Goal: Task Accomplishment & Management: Use online tool/utility

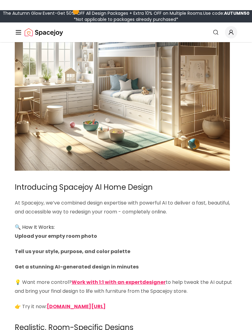
scroll to position [826, 0]
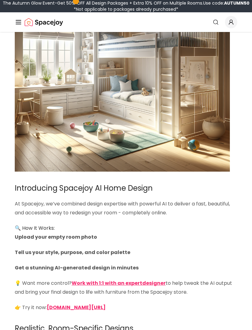
click at [62, 304] on strong "spacejoy.com/ai-home-design-intro" at bounding box center [76, 307] width 59 height 7
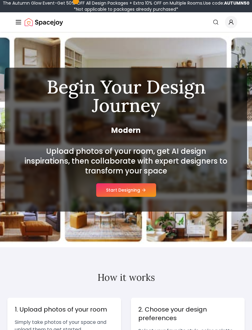
click at [112, 188] on button "Start Designing" at bounding box center [126, 190] width 60 height 14
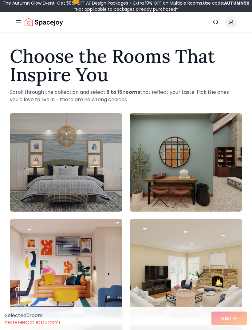
click at [43, 193] on img at bounding box center [66, 162] width 113 height 98
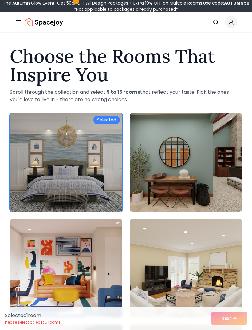
click at [46, 269] on img at bounding box center [66, 268] width 113 height 98
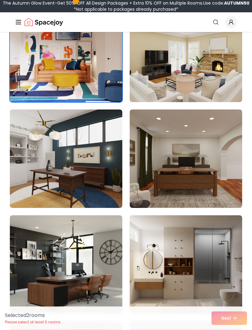
scroll to position [215, 0]
click at [28, 194] on img at bounding box center [66, 159] width 113 height 98
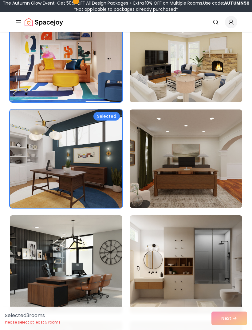
click at [33, 192] on img at bounding box center [66, 159] width 113 height 98
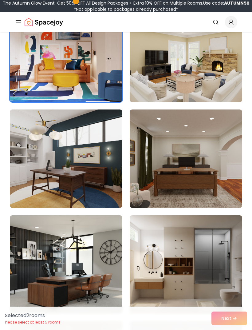
click at [222, 187] on img at bounding box center [186, 159] width 113 height 98
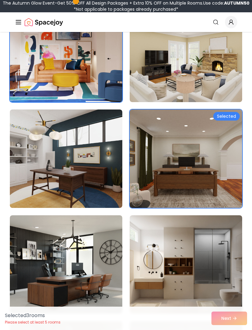
click at [41, 193] on img at bounding box center [66, 159] width 113 height 98
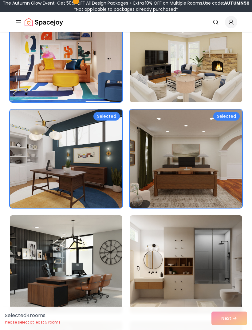
click at [233, 330] on div "Selected 4 room s Please select at least 5 rooms Next" at bounding box center [126, 318] width 252 height 23
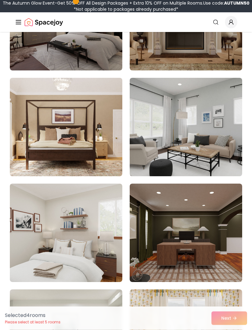
scroll to position [1094, 0]
click at [232, 159] on img at bounding box center [186, 127] width 113 height 98
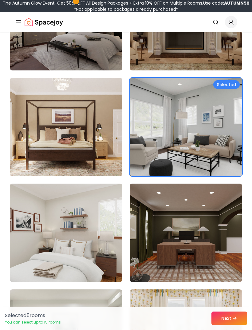
click at [232, 325] on button "Next" at bounding box center [230, 319] width 36 height 14
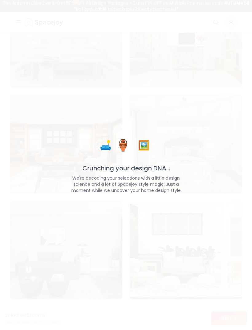
scroll to position [1427, 0]
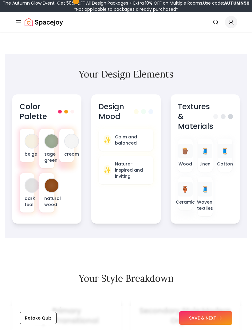
scroll to position [275, 0]
click at [228, 325] on button "SAVE & NEXT" at bounding box center [205, 319] width 53 height 14
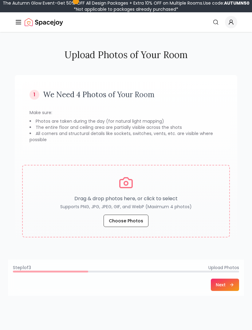
click at [120, 225] on button "Choose Photos" at bounding box center [126, 221] width 45 height 12
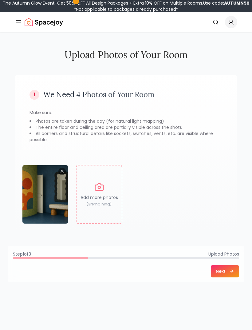
click at [231, 271] on icon at bounding box center [232, 271] width 5 height 5
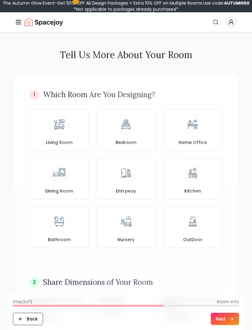
click at [113, 135] on div "Bedroom" at bounding box center [126, 130] width 49 height 31
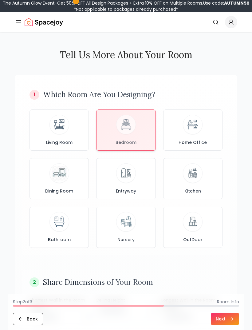
click at [229, 314] on button "Next" at bounding box center [225, 319] width 28 height 12
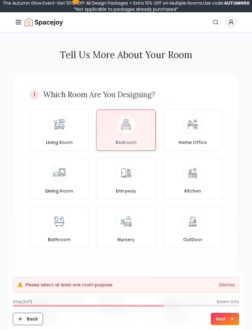
click at [116, 130] on div at bounding box center [126, 130] width 59 height 41
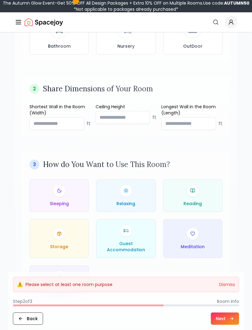
scroll to position [206, 0]
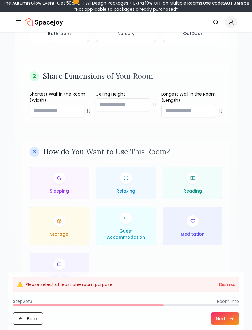
click at [70, 196] on button "Sleeping" at bounding box center [59, 183] width 59 height 33
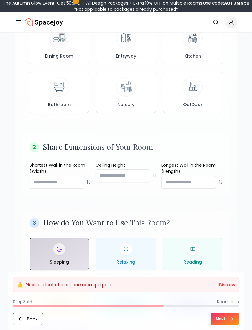
scroll to position [134, 0]
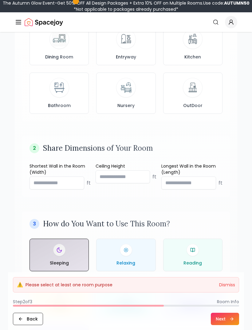
click at [229, 325] on button "Next" at bounding box center [225, 319] width 28 height 12
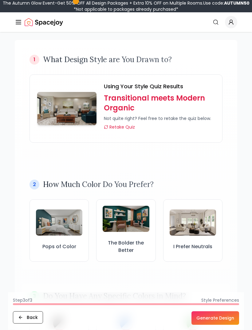
scroll to position [35, 0]
click at [209, 251] on div "I Prefer Neutrals" at bounding box center [193, 247] width 39 height 9
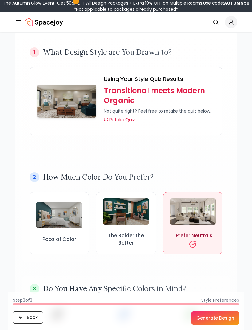
scroll to position [52, 0]
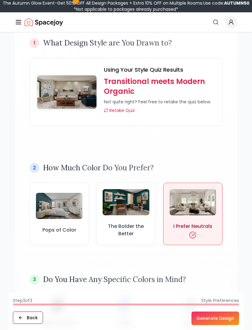
click at [47, 227] on h3 "Pops of Color" at bounding box center [59, 230] width 34 height 7
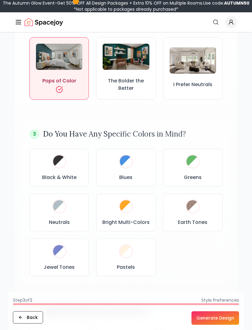
scroll to position [198, 0]
click at [44, 215] on div "Neutrals" at bounding box center [59, 212] width 49 height 27
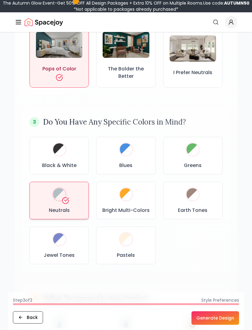
scroll to position [209, 0]
click at [206, 205] on div "Earth Tones" at bounding box center [193, 200] width 49 height 27
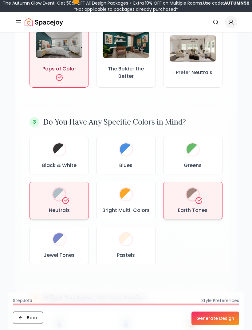
click at [117, 250] on div "Pastels" at bounding box center [126, 245] width 49 height 27
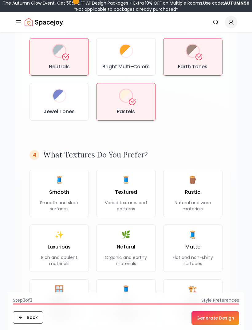
click at [106, 206] on p "Varied textures and patterns" at bounding box center [126, 206] width 49 height 12
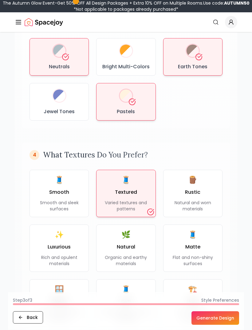
scroll to position [353, 0]
click at [49, 252] on div "✨ Luxurious Rich and opulent materials" at bounding box center [59, 248] width 49 height 37
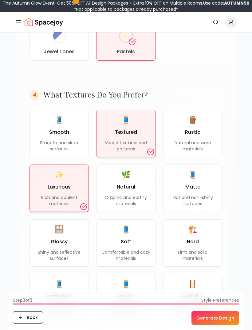
click at [45, 141] on p "Smooth and sleek surfaces" at bounding box center [59, 146] width 49 height 12
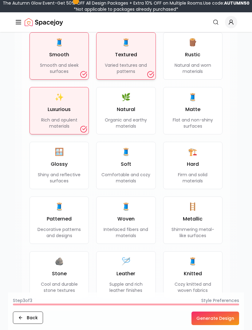
scroll to position [492, 0]
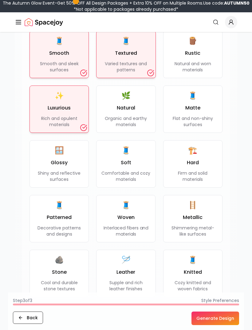
click at [112, 230] on p "Interlaced fibers and materials" at bounding box center [126, 231] width 49 height 12
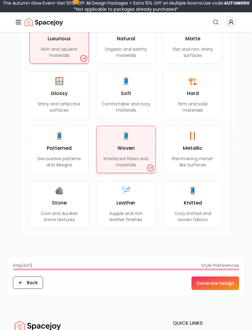
scroll to position [561, 0]
click at [44, 203] on div "🪨 Stone Cool and durable stone textures" at bounding box center [59, 204] width 49 height 37
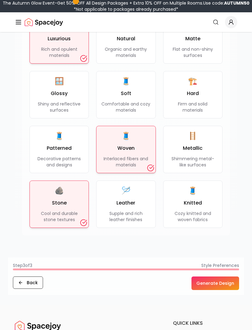
click at [217, 168] on button "🪜 Metallic Shimmering metal-like surfaces" at bounding box center [192, 149] width 59 height 47
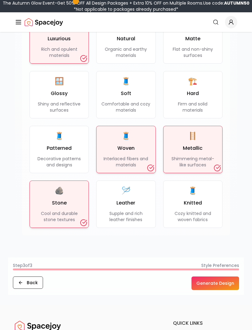
click at [229, 283] on button "Generate Design" at bounding box center [216, 284] width 48 height 14
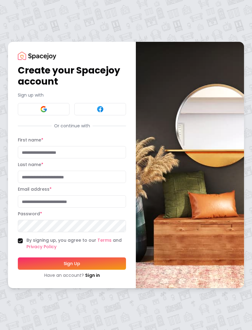
click at [104, 159] on input "First name *" at bounding box center [72, 152] width 108 height 12
type input "*****"
type input "********"
type input "**********"
click at [110, 263] on button "Sign Up" at bounding box center [72, 264] width 108 height 12
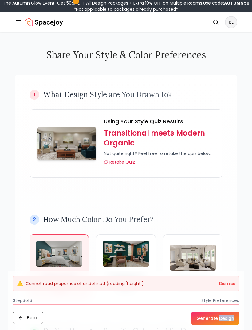
click at [215, 322] on button "Generate Design" at bounding box center [216, 319] width 48 height 14
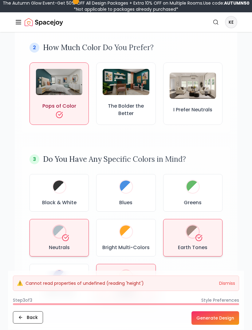
scroll to position [172, 0]
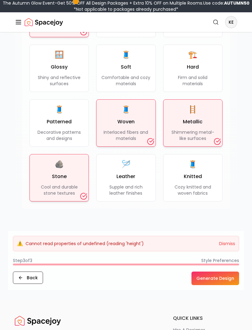
click at [28, 273] on button "Back" at bounding box center [28, 278] width 30 height 12
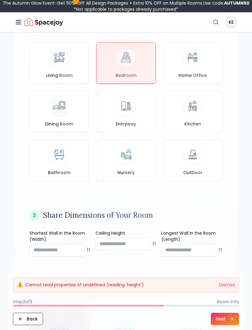
scroll to position [74, 0]
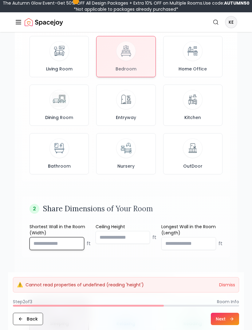
click at [76, 244] on input "number" at bounding box center [57, 243] width 55 height 13
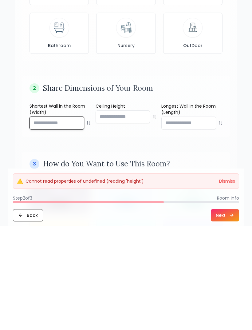
type input "*"
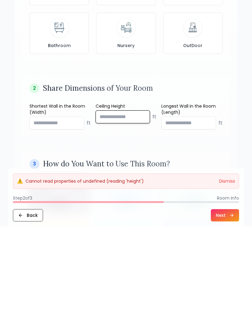
click at [133, 214] on input "number" at bounding box center [123, 220] width 55 height 13
type input "*"
click at [202, 220] on input "number" at bounding box center [189, 226] width 55 height 13
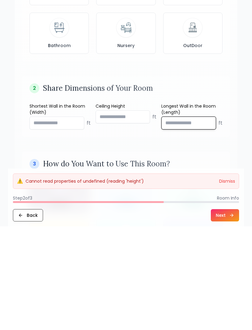
type input "**"
click at [227, 313] on button "Next" at bounding box center [225, 319] width 28 height 12
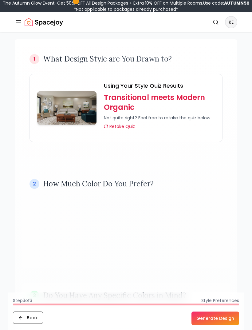
scroll to position [0, 0]
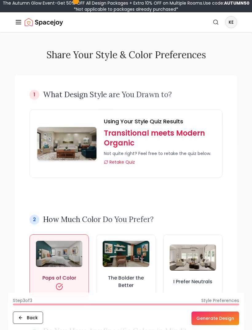
click at [226, 325] on button "Generate Design" at bounding box center [216, 319] width 48 height 14
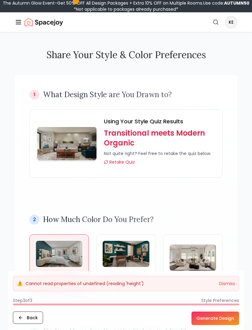
click at [230, 287] on button "Dismiss" at bounding box center [227, 284] width 16 height 6
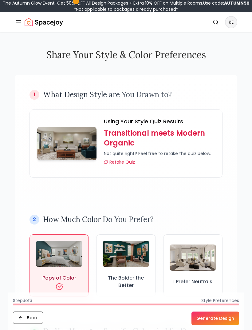
click at [228, 325] on button "Generate Design" at bounding box center [216, 319] width 48 height 14
